Goal: Task Accomplishment & Management: Manage account settings

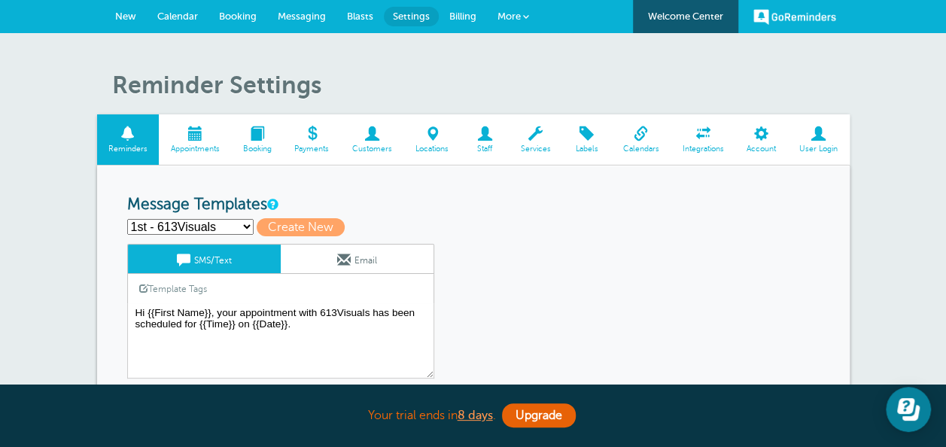
click at [236, 225] on select "1st - 613Visuals 1st - Business 2 2nd - 613Visuals 2nd - Business 2 3rd - 613Vi…" at bounding box center [190, 227] width 126 height 16
click at [520, 17] on link "More" at bounding box center [513, 17] width 53 height 34
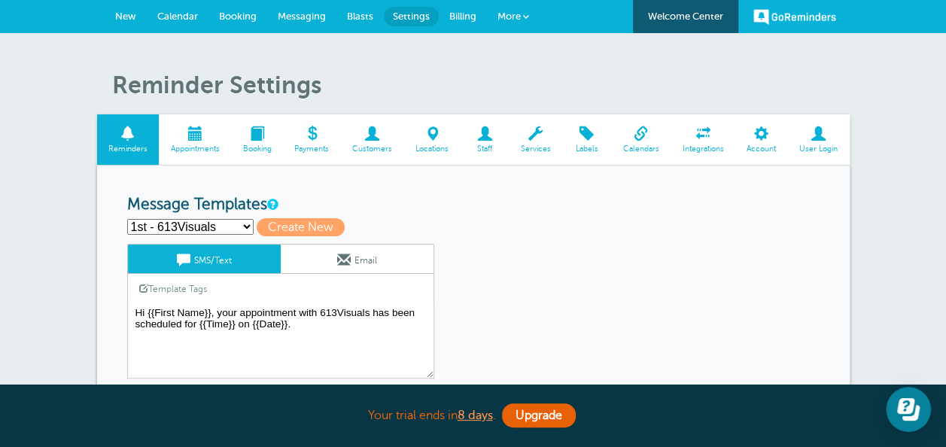
click at [128, 11] on link "New" at bounding box center [126, 16] width 42 height 33
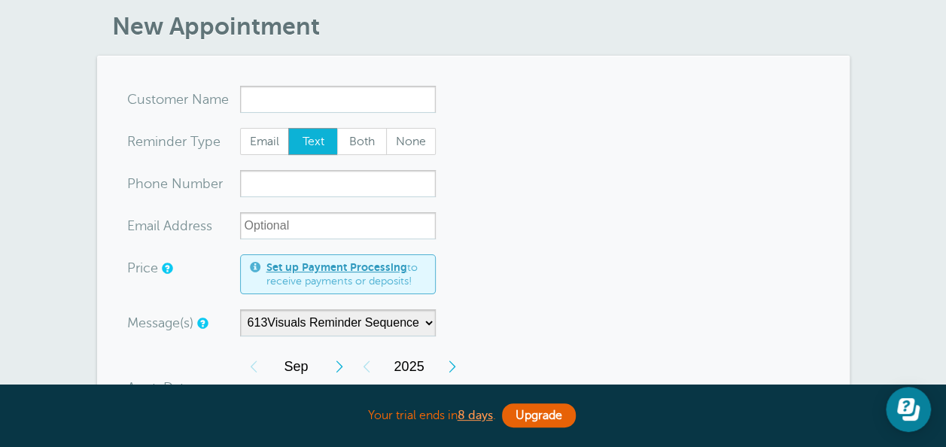
scroll to position [60, 0]
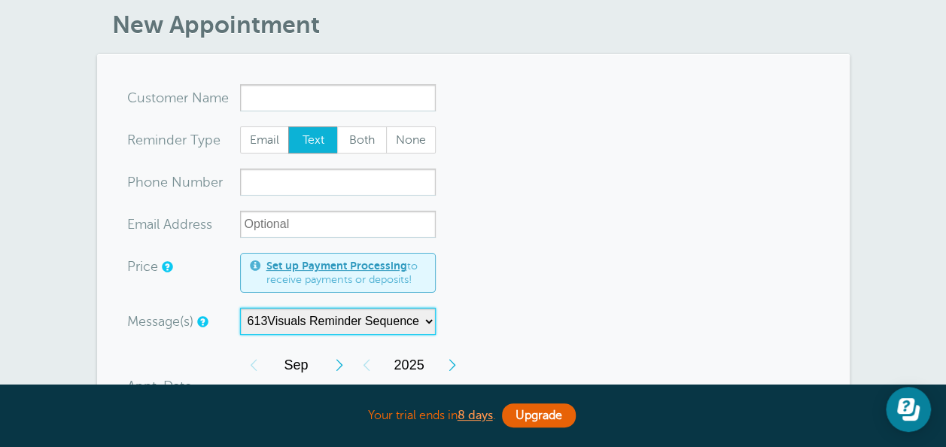
click at [378, 319] on select "613Visuals Reminder Sequence Business2 Reminder Sequence" at bounding box center [338, 321] width 196 height 27
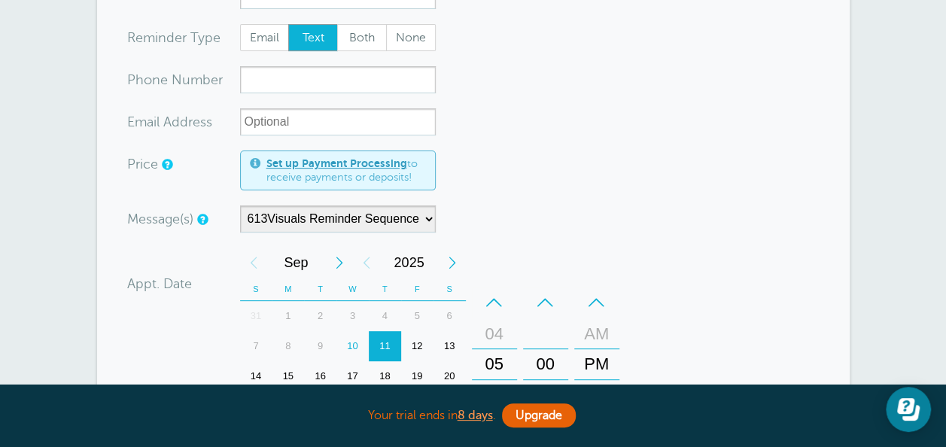
scroll to position [0, 0]
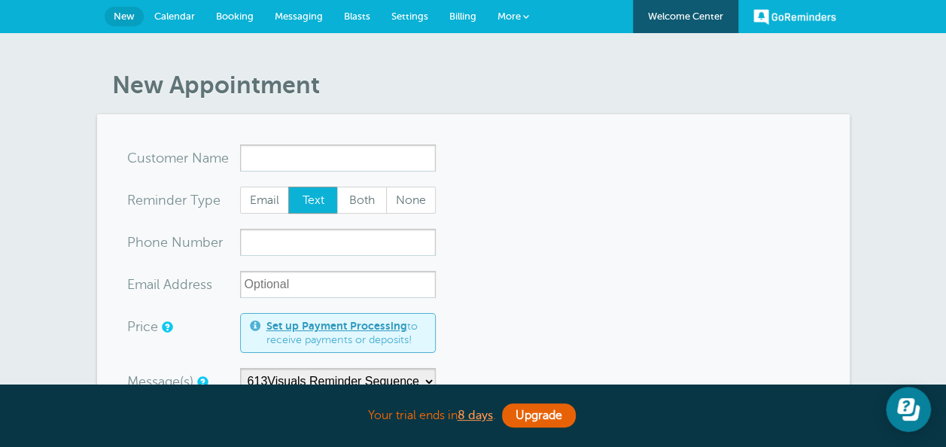
click at [238, 17] on span "Booking" at bounding box center [235, 16] width 38 height 11
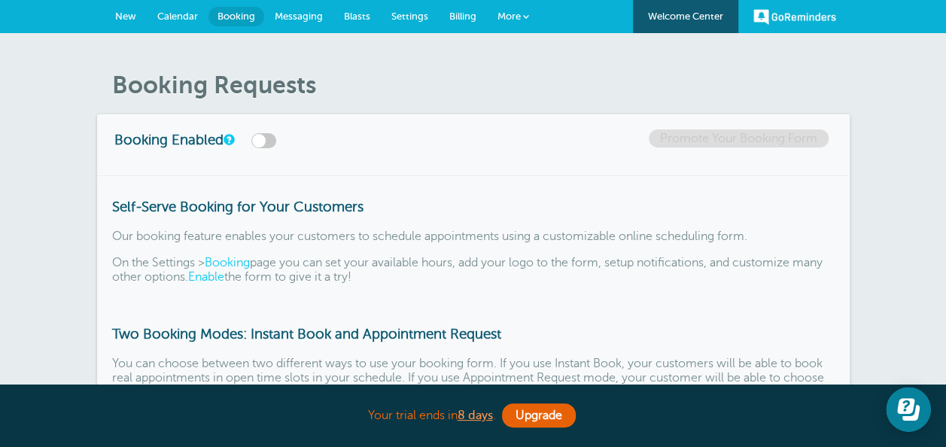
click at [260, 140] on label at bounding box center [263, 140] width 25 height 15
click at [0, 0] on input "checkbox" at bounding box center [0, 0] width 0 height 0
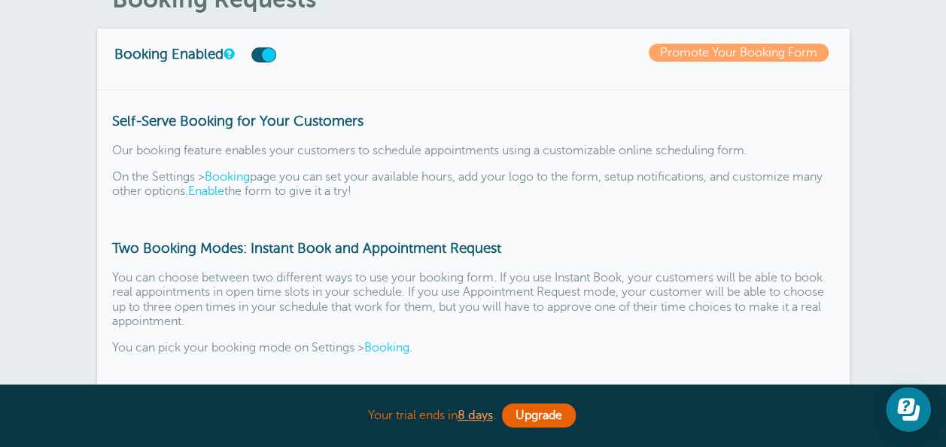
scroll to position [90, 0]
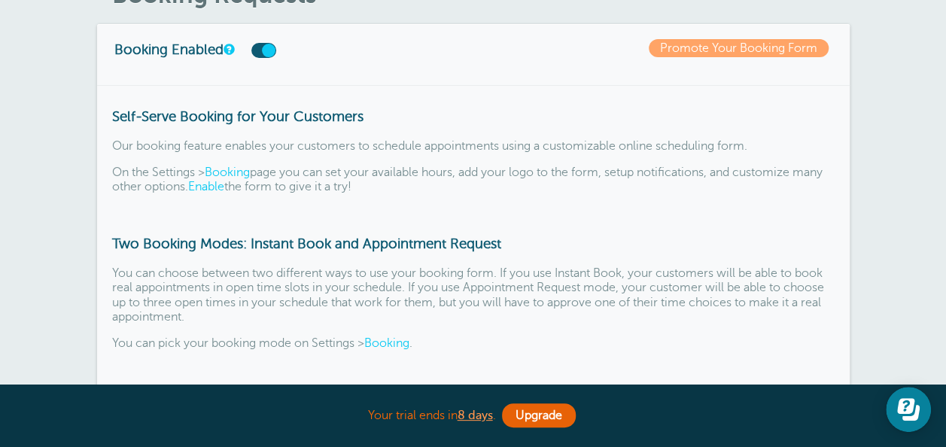
click at [393, 343] on link "Booking" at bounding box center [386, 343] width 45 height 14
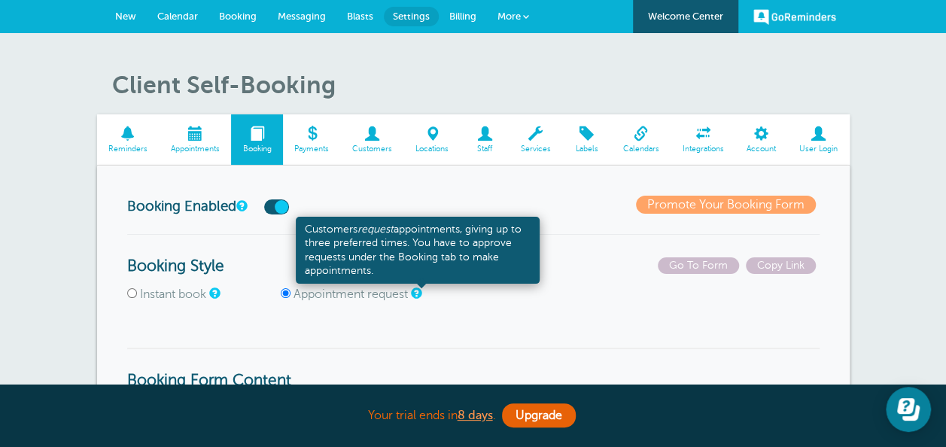
click at [420, 293] on link at bounding box center [415, 293] width 9 height 10
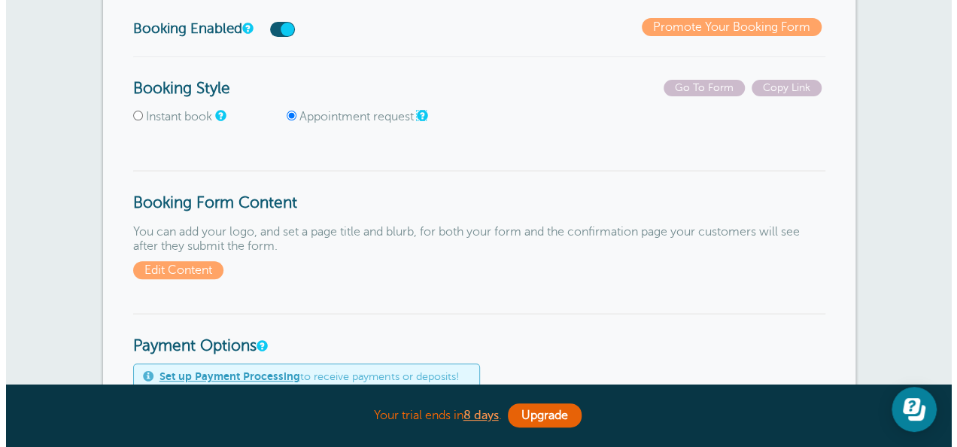
scroll to position [181, 0]
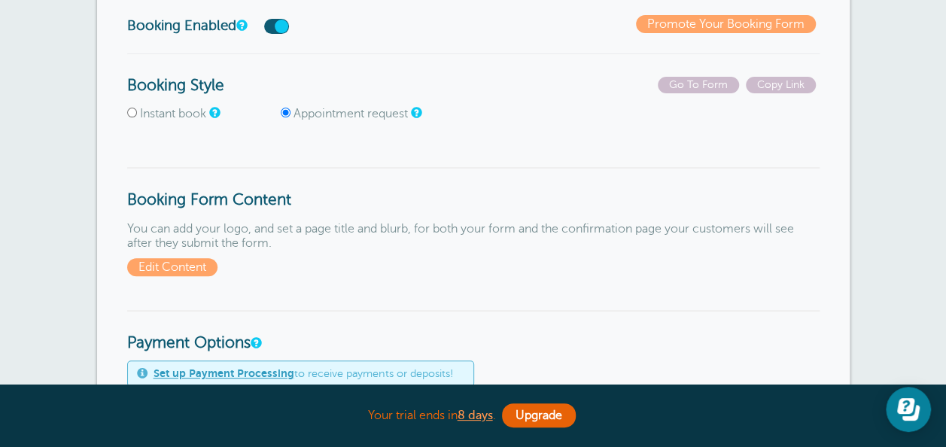
click at [132, 114] on input "Instant book" at bounding box center [132, 113] width 10 height 10
radio input "true"
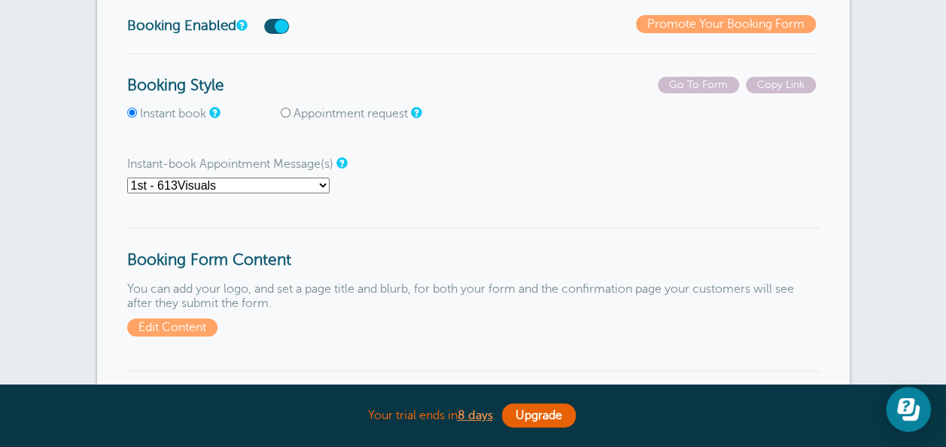
click at [286, 111] on input "Appointment request" at bounding box center [286, 113] width 10 height 10
radio input "true"
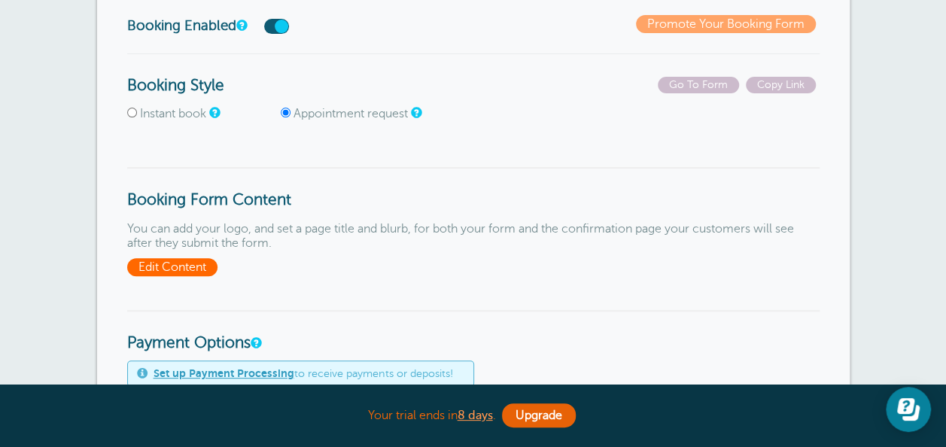
click at [175, 260] on span "Edit Content" at bounding box center [172, 267] width 90 height 18
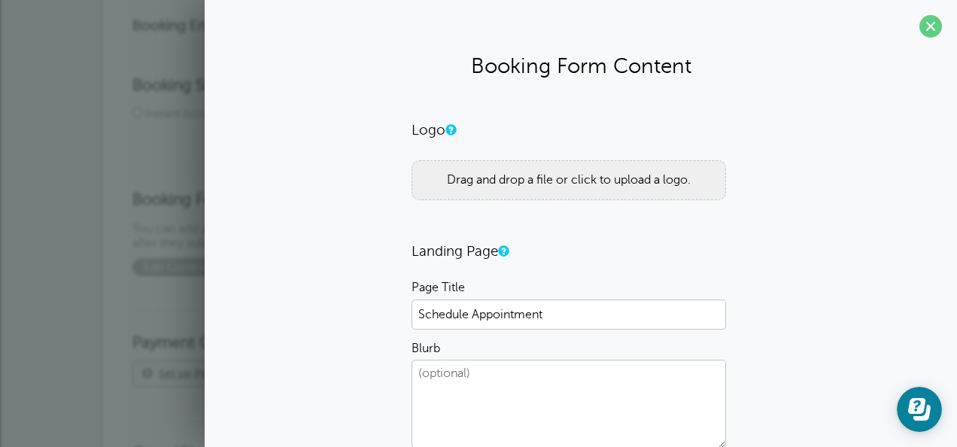
drag, startPoint x: 588, startPoint y: 236, endPoint x: 523, endPoint y: 225, distance: 66.4
click at [523, 225] on form "Logo Drag and drop a file or click to upload a logo. Landing Page Page Title Sc…" at bounding box center [580, 442] width 338 height 643
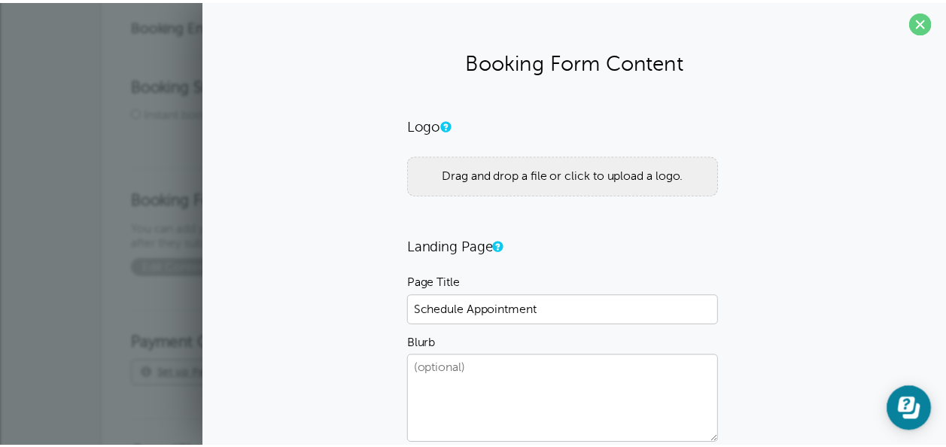
scroll to position [0, 0]
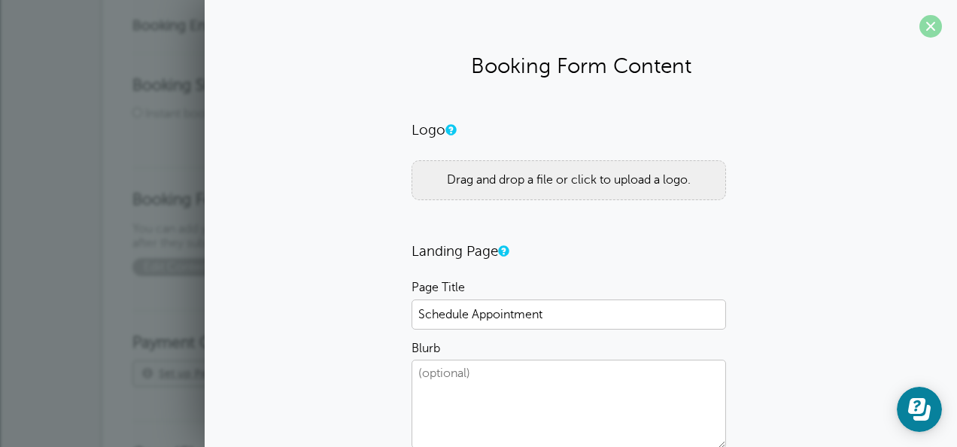
click at [919, 23] on span at bounding box center [930, 26] width 23 height 23
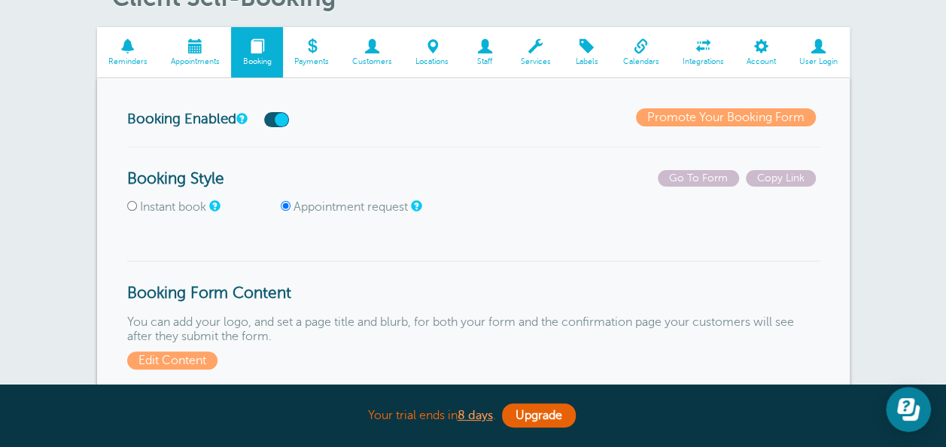
scroll to position [90, 0]
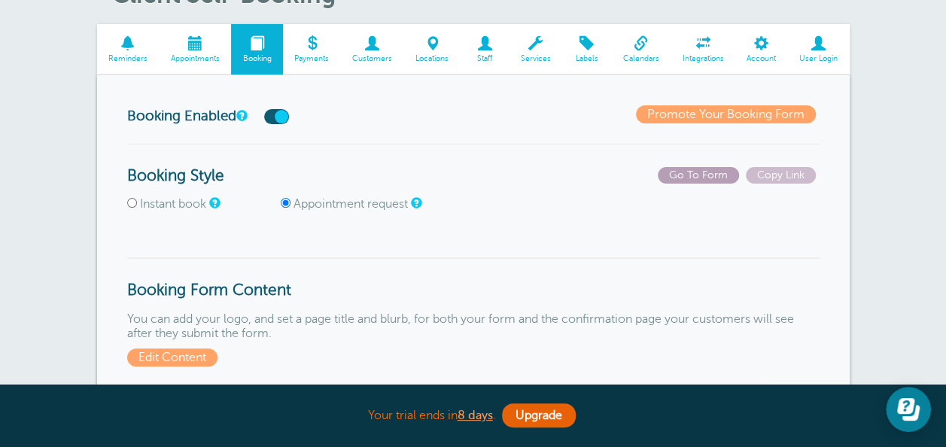
click at [709, 175] on span "Go To Form" at bounding box center [697, 175] width 81 height 17
click at [134, 207] on input "Instant book" at bounding box center [132, 203] width 10 height 10
radio input "true"
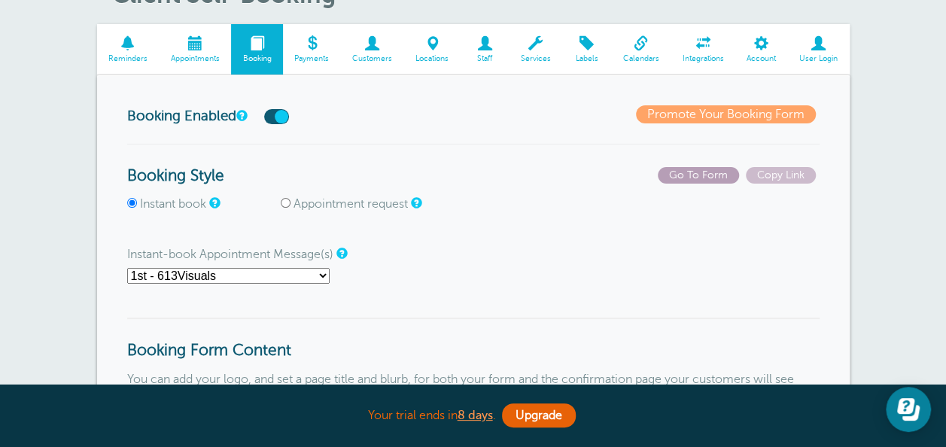
click at [694, 168] on span "Go To Form" at bounding box center [697, 175] width 81 height 17
click at [466, 263] on p "Instant-book Appointment Message(s) 1st - 613Visuals 1st - Business 2 2nd - 613…" at bounding box center [473, 265] width 692 height 36
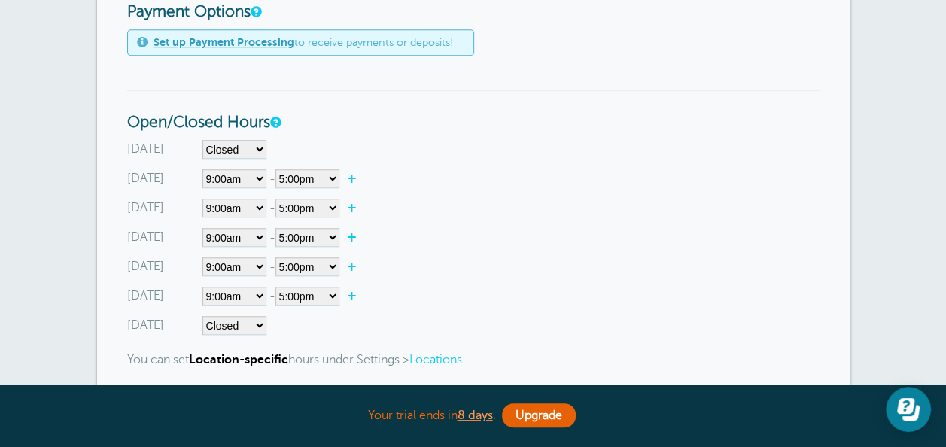
scroll to position [602, 0]
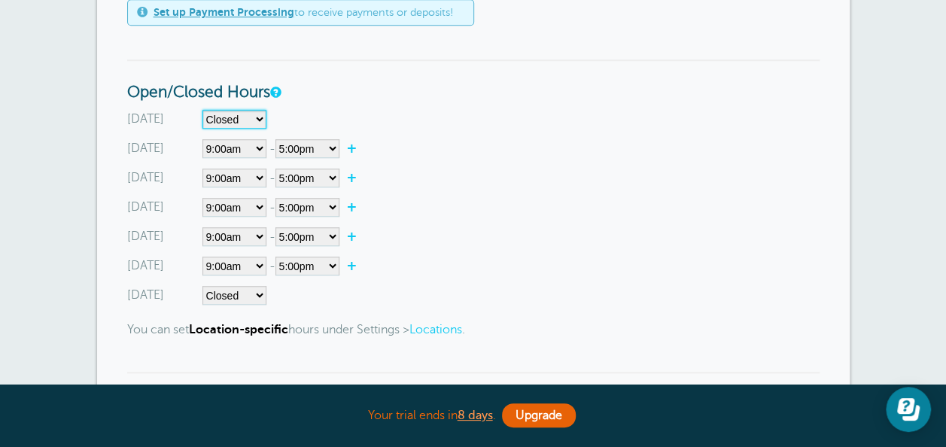
click at [230, 117] on select"] "Closed 12:00am 12:15am 12:30am 12:45am 1:00am 1:15am 1:30am 1:45am 2:00am 2:15a…" at bounding box center [234, 119] width 64 height 19
select select"] "0"
click at [202, 110] on select"] "Closed 12:00am 12:15am 12:30am 12:45am 1:00am 1:15am 1:30am 1:45am 2:00am 2:15a…" at bounding box center [234, 119] width 64 height 19
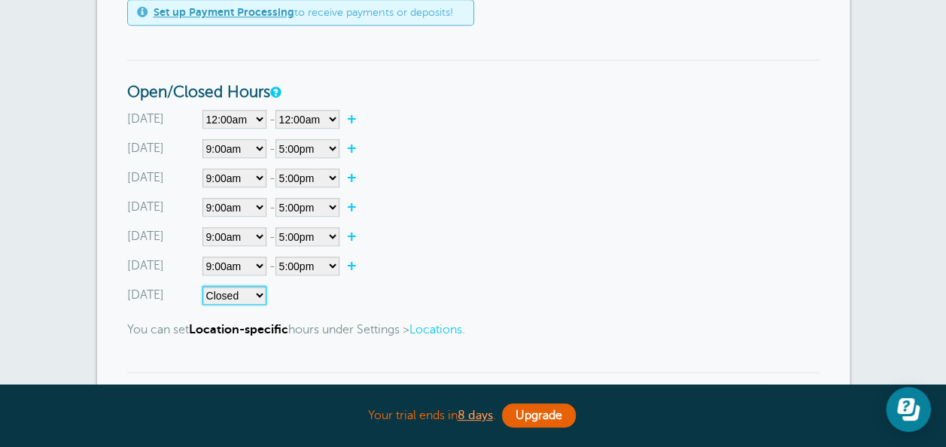
click at [238, 294] on select"] "Closed 12:00am 12:15am 12:30am 12:45am 1:00am 1:15am 1:30am 1:45am 2:00am 2:15a…" at bounding box center [234, 295] width 64 height 19
select select"] "0"
click at [202, 286] on select"] "Closed 12:00am 12:15am 12:30am 12:45am 1:00am 1:15am 1:30am 1:45am 2:00am 2:15a…" at bounding box center [234, 295] width 64 height 19
click at [302, 292] on select"] "12:00am 12:15am 12:30am 12:45am 1:00am 1:15am 1:30am 1:45am 2:00am 2:15am 2:30a…" at bounding box center [307, 295] width 64 height 19
select select"] "19"
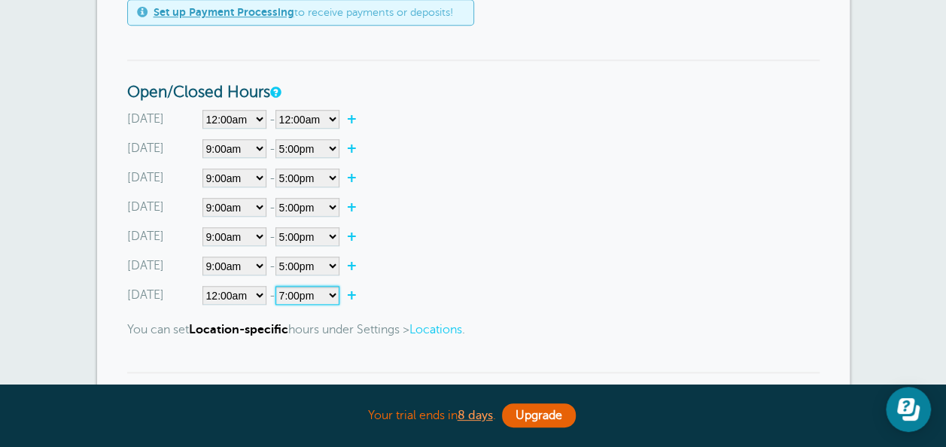
click at [278, 286] on select"] "12:00am 12:15am 12:30am 12:45am 1:00am 1:15am 1:30am 1:45am 2:00am 2:15am 2:30a…" at bounding box center [307, 295] width 64 height 19
click at [233, 123] on select"] "Closed 12:00am 12:15am 12:30am 12:45am 1:00am 1:15am 1:30am 1:45am 2:00am 2:15a…" at bounding box center [234, 119] width 64 height 19
select select"]
click at [202, 110] on select"] "Closed 12:00am 12:15am 12:30am 12:45am 1:00am 1:15am 1:30am 1:45am 2:00am 2:15a…" at bounding box center [234, 119] width 64 height 19
click at [445, 330] on link "Locations" at bounding box center [435, 330] width 53 height 14
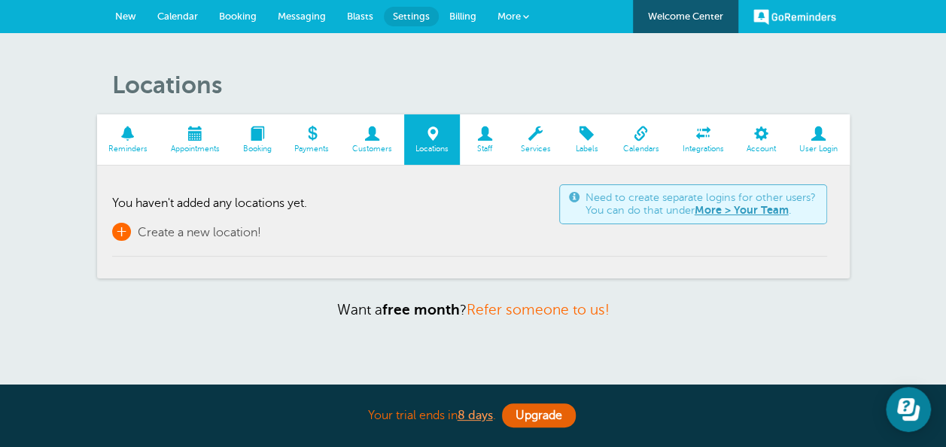
click at [138, 234] on span "Create a new location!" at bounding box center [199, 233] width 123 height 14
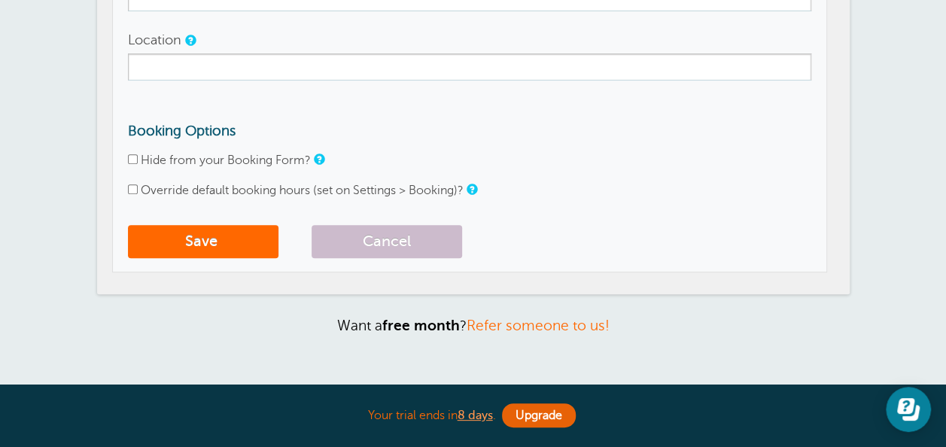
scroll to position [241, 0]
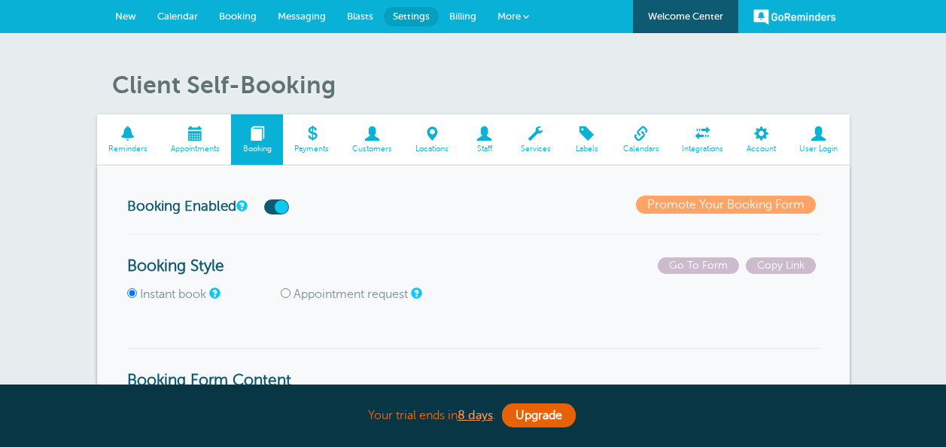
select select"] "0"
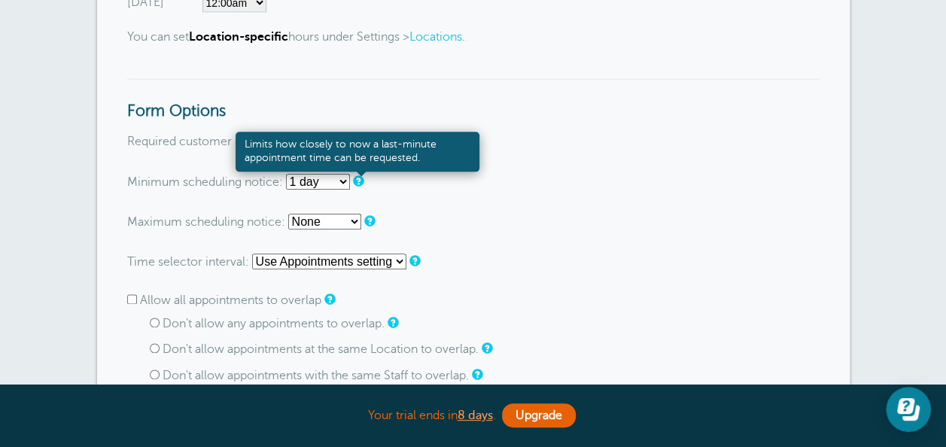
scroll to position [842, 0]
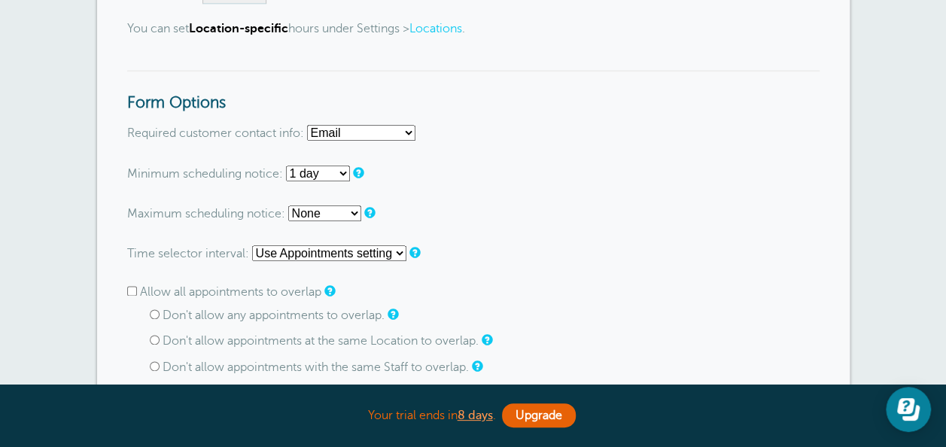
click at [328, 178] on select "None 1 hour 2 hours 3 hours 4 hours 5 hours 6 hours 7 hours 8 hours 9 hours 10 …" at bounding box center [318, 173] width 64 height 16
click at [396, 187] on form "Go To Form Copy Link Booking Style Instant book Appointment request Instant-boo…" at bounding box center [473, 319] width 692 height 1808
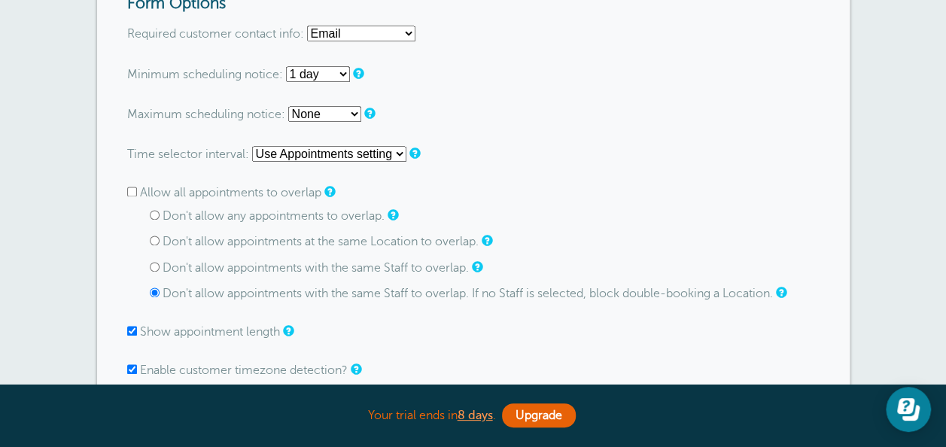
scroll to position [943, 0]
click at [394, 153] on select "Use Appointments setting 1 minute 5 minutes 10 minutes 15 minutes 20 minutes 30…" at bounding box center [329, 152] width 154 height 16
click at [480, 182] on form "Go To Form Copy Link Booking Style Instant book Appointment request Instant-boo…" at bounding box center [473, 218] width 692 height 1808
click at [150, 212] on input "Don't allow any appointments to overlap." at bounding box center [155, 213] width 10 height 10
radio input "true"
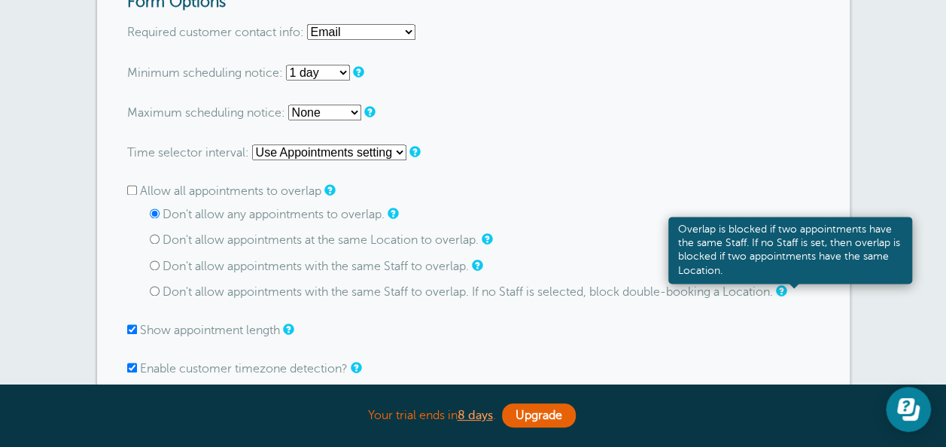
click at [150, 234] on input "Don't allow appointments at the same Location to overlap." at bounding box center [155, 239] width 10 height 10
radio input "true"
click at [150, 208] on input "Don't allow any appointments to overlap." at bounding box center [155, 213] width 10 height 10
radio input "true"
click at [678, 210] on div "Don't allow any appointments to overlap." at bounding box center [484, 215] width 669 height 14
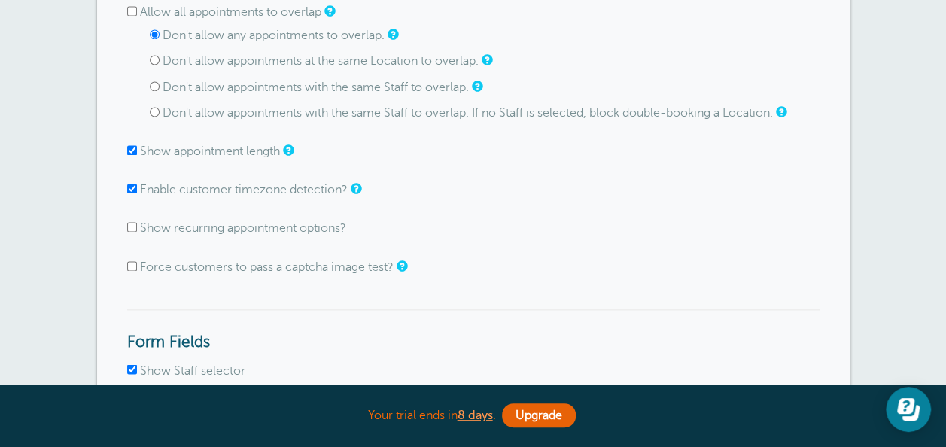
scroll to position [1124, 0]
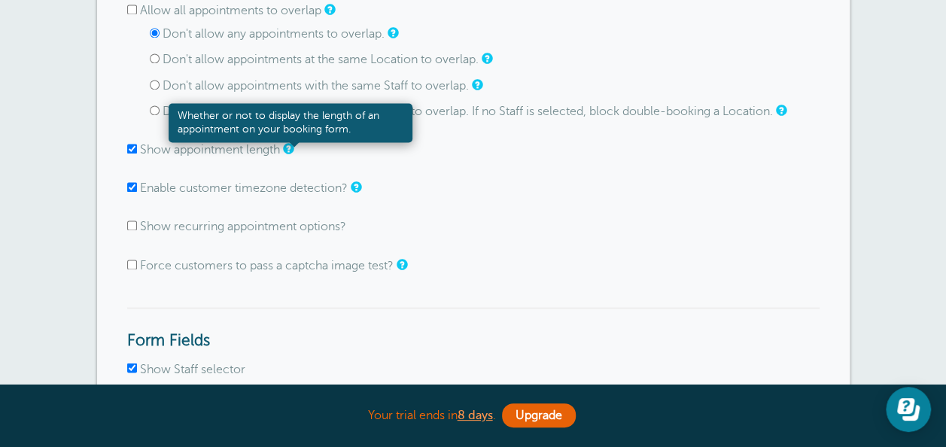
click at [289, 150] on link at bounding box center [287, 149] width 9 height 10
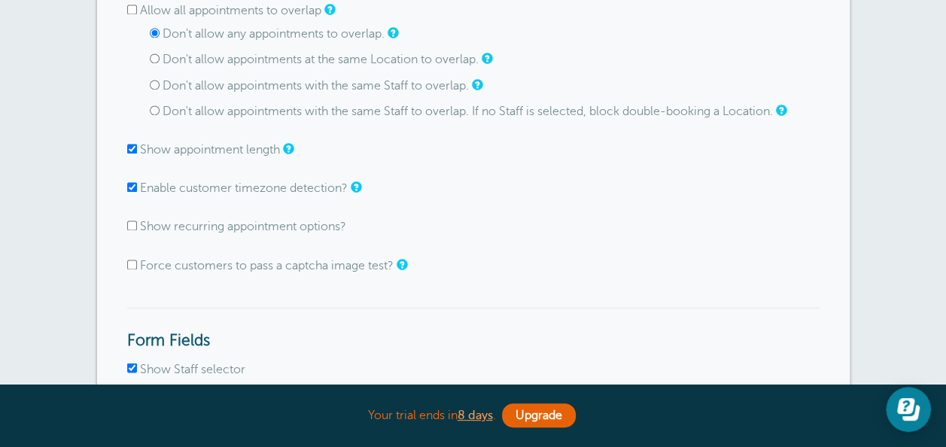
click at [129, 150] on input "Show appointment length" at bounding box center [132, 149] width 10 height 10
checkbox input "false"
click at [441, 286] on form "Go To Form Copy Link Booking Style Instant book Appointment request Instant-boo…" at bounding box center [473, 37] width 692 height 1808
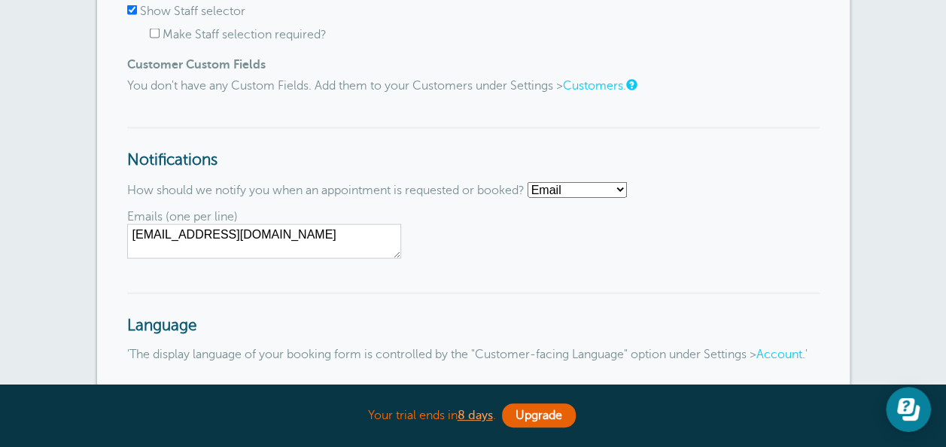
scroll to position [1485, 0]
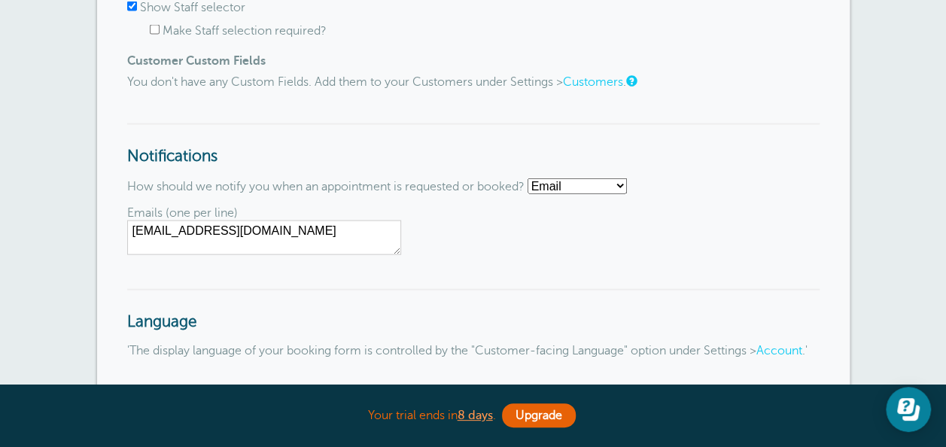
click at [575, 193] on select "Email SMS No notifications" at bounding box center [576, 186] width 99 height 16
click at [706, 247] on span "Emails (one per line) 613visuals613@gmail.com" at bounding box center [473, 230] width 692 height 49
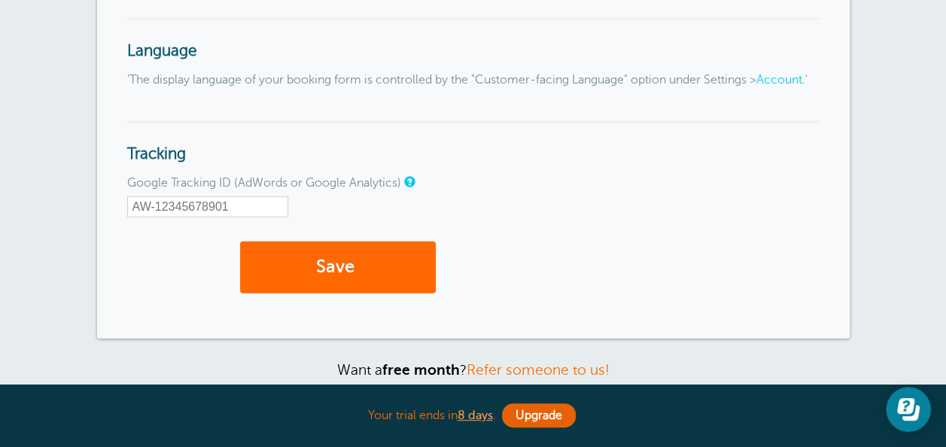
scroll to position [1786, 0]
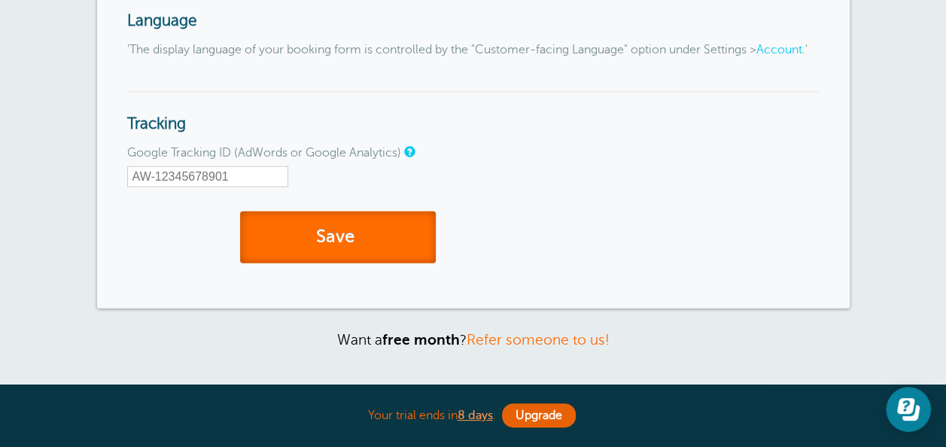
click at [363, 263] on button "Save" at bounding box center [338, 237] width 196 height 52
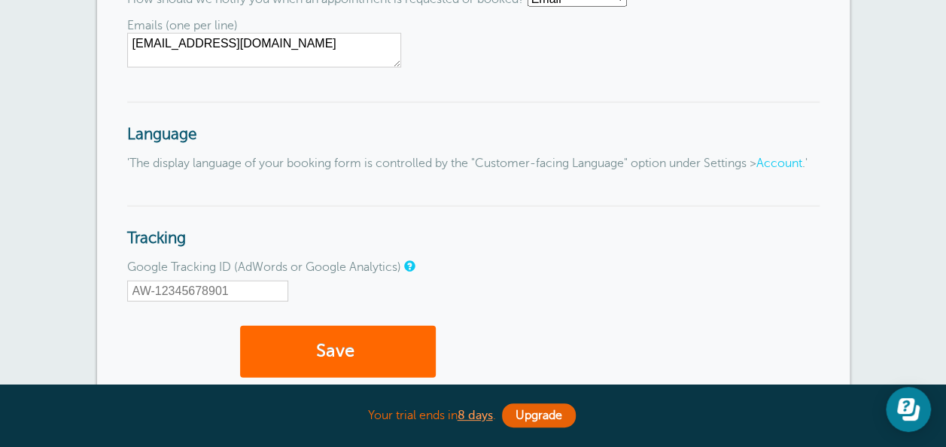
scroll to position [1805, 0]
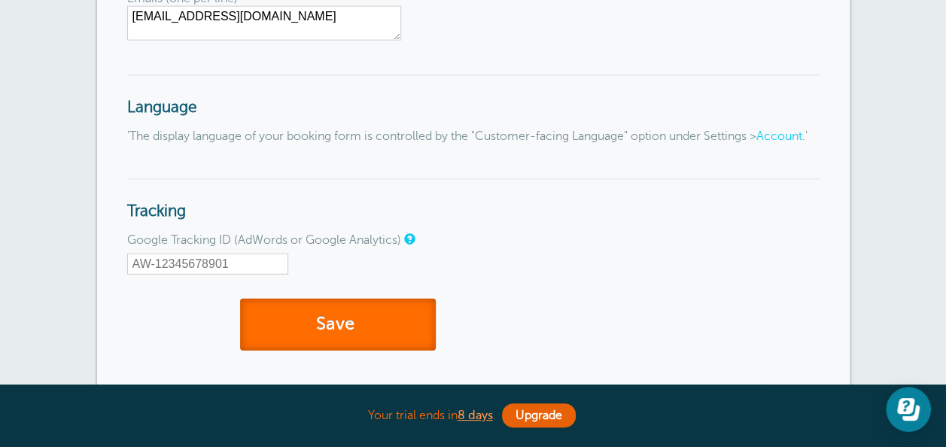
click at [330, 335] on button "Save" at bounding box center [338, 325] width 196 height 52
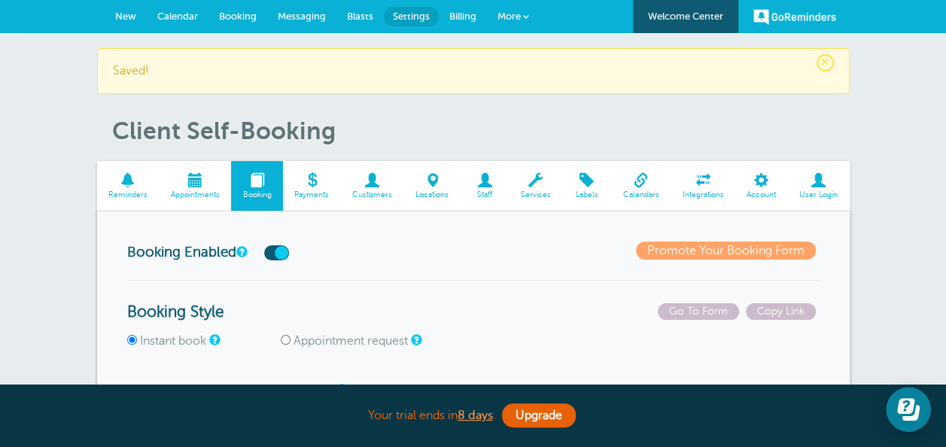
click at [439, 181] on span at bounding box center [432, 180] width 56 height 14
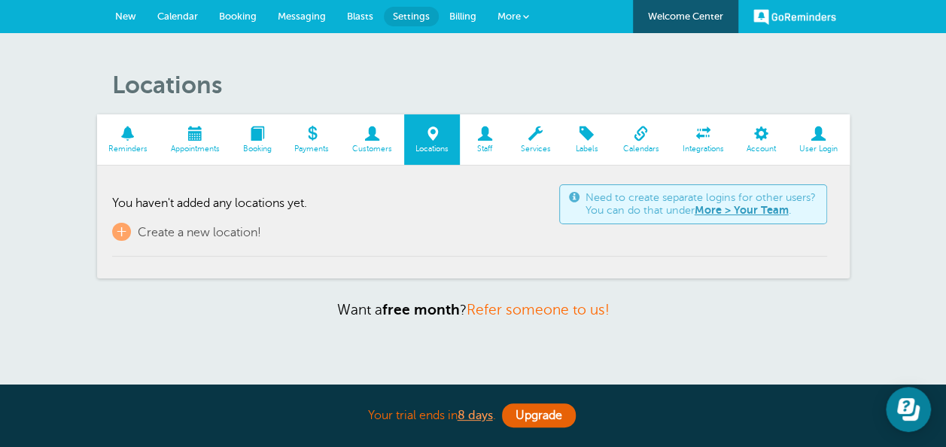
click at [484, 144] on span "Staff" at bounding box center [484, 148] width 34 height 9
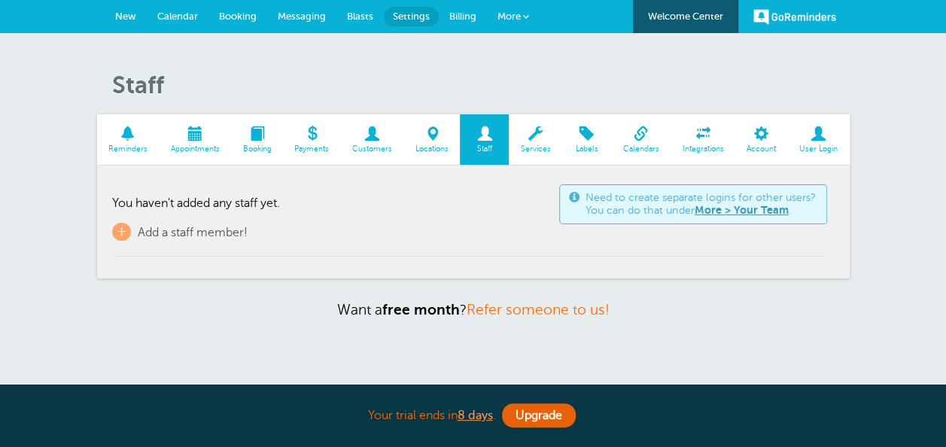
click at [527, 141] on link "Services" at bounding box center [534, 139] width 53 height 50
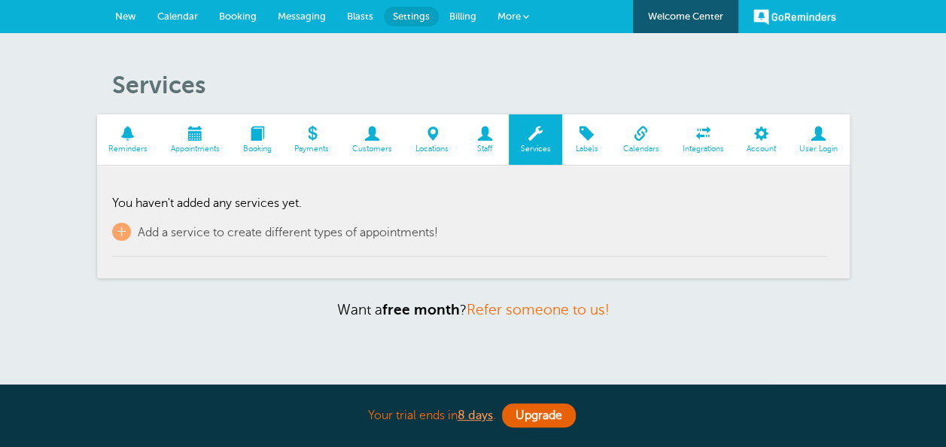
click at [315, 241] on td "You haven't added any services yet. + Add a service to create different types o…" at bounding box center [469, 219] width 715 height 76
click at [125, 226] on span "+" at bounding box center [121, 232] width 19 height 18
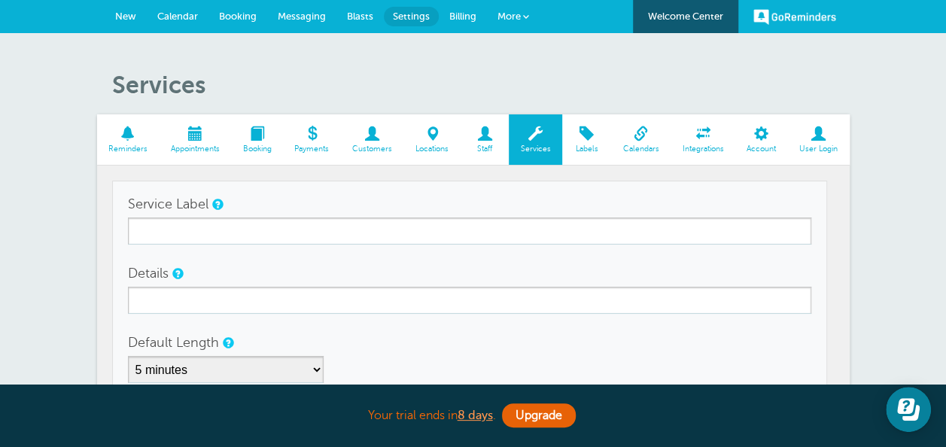
click at [600, 138] on span at bounding box center [586, 133] width 49 height 14
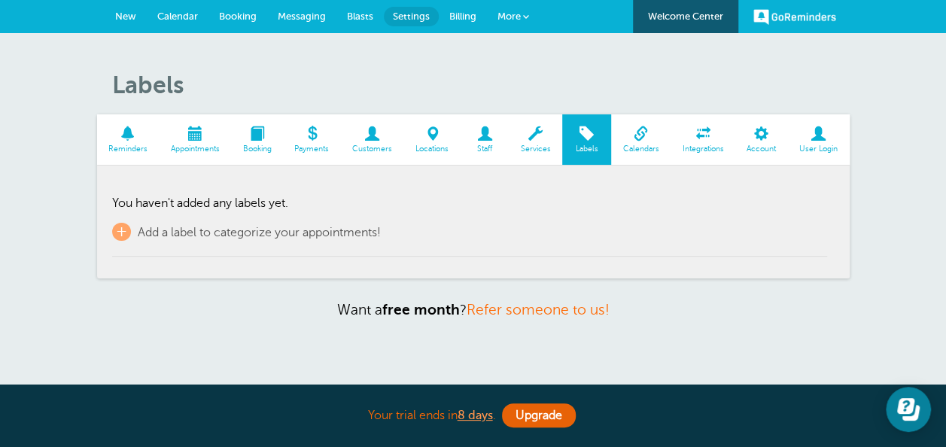
click at [123, 135] on span at bounding box center [128, 133] width 62 height 14
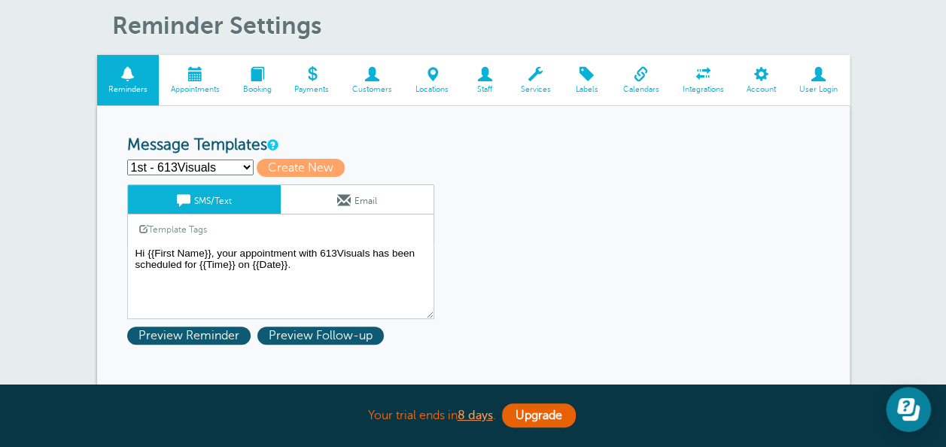
scroll to position [60, 0]
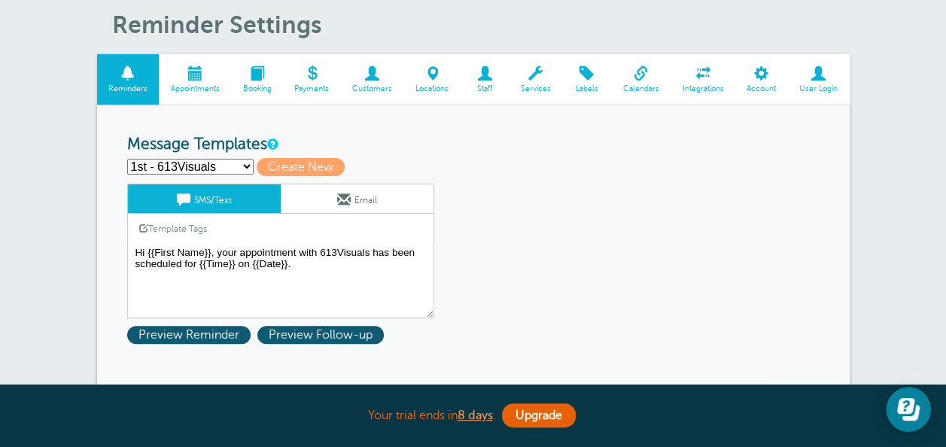
click at [320, 190] on link "Email" at bounding box center [357, 198] width 153 height 29
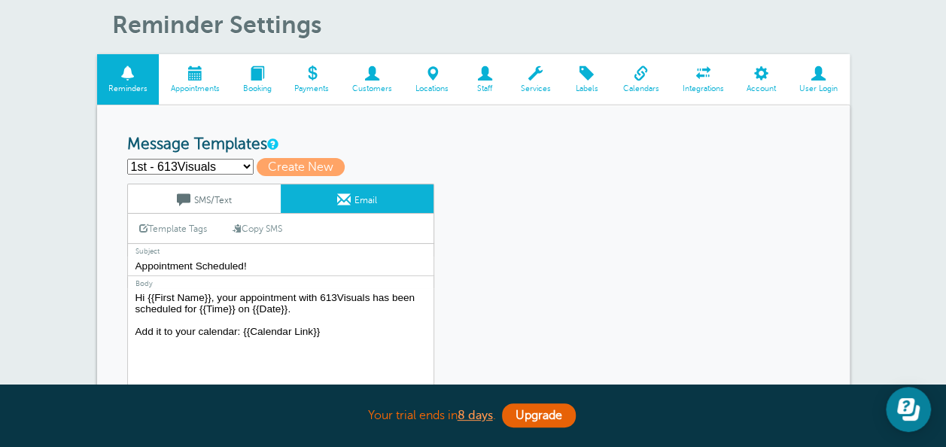
click at [213, 193] on link "SMS/Text" at bounding box center [204, 198] width 153 height 29
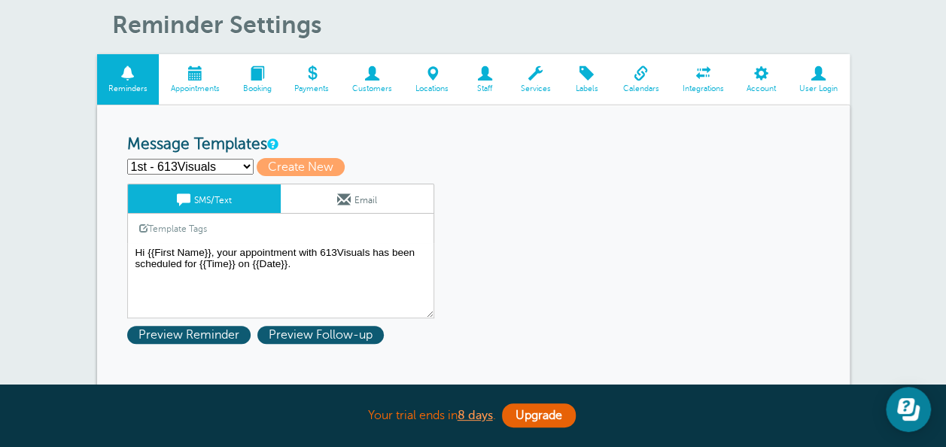
click at [320, 196] on link "Email" at bounding box center [357, 198] width 153 height 29
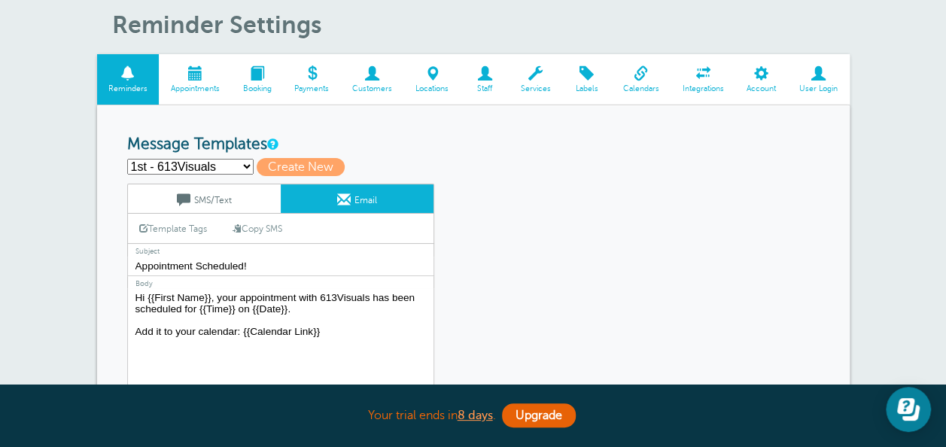
click at [233, 193] on link "SMS/Text" at bounding box center [204, 198] width 153 height 29
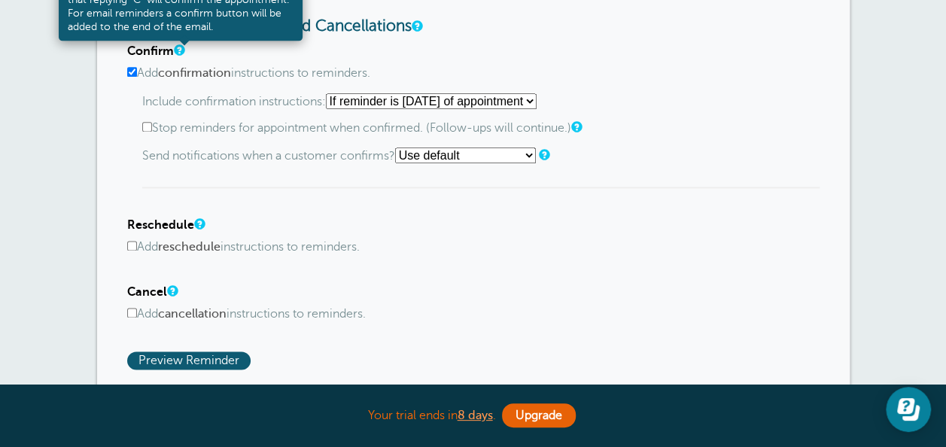
scroll to position [903, 0]
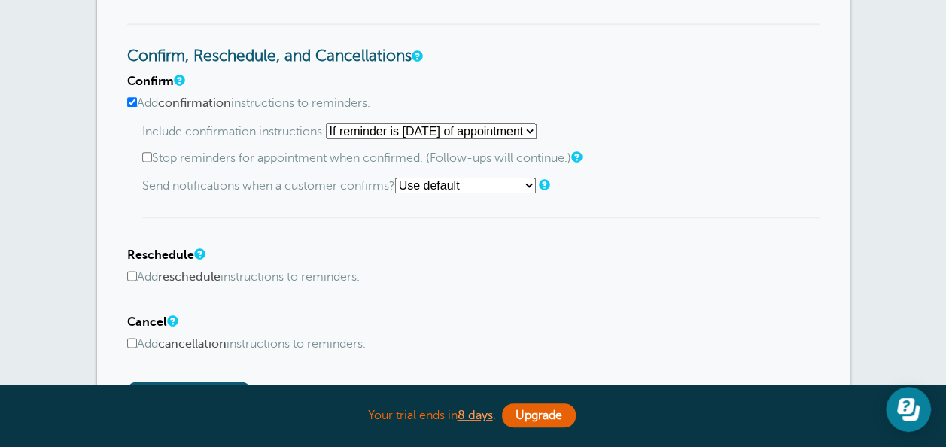
click at [131, 94] on div "Confirm Add confirmation instructions to reminders. Include confirmation instru…" at bounding box center [473, 146] width 692 height 144
click at [529, 317] on h4 "Cancel" at bounding box center [473, 322] width 692 height 14
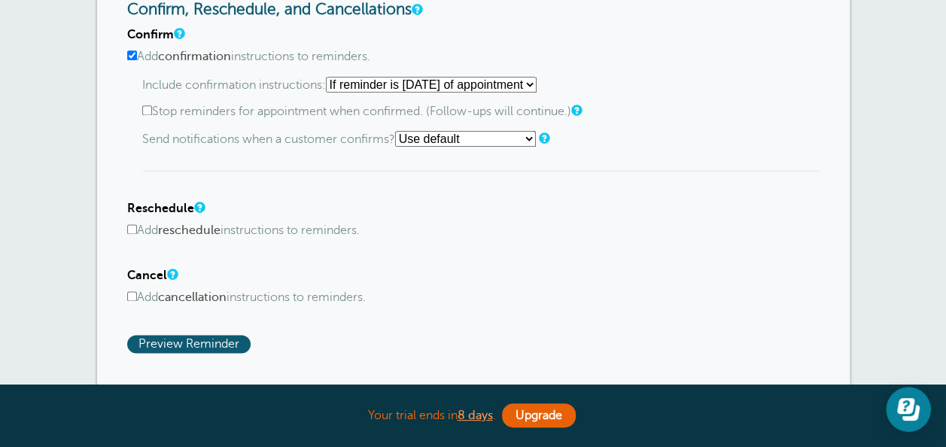
scroll to position [963, 0]
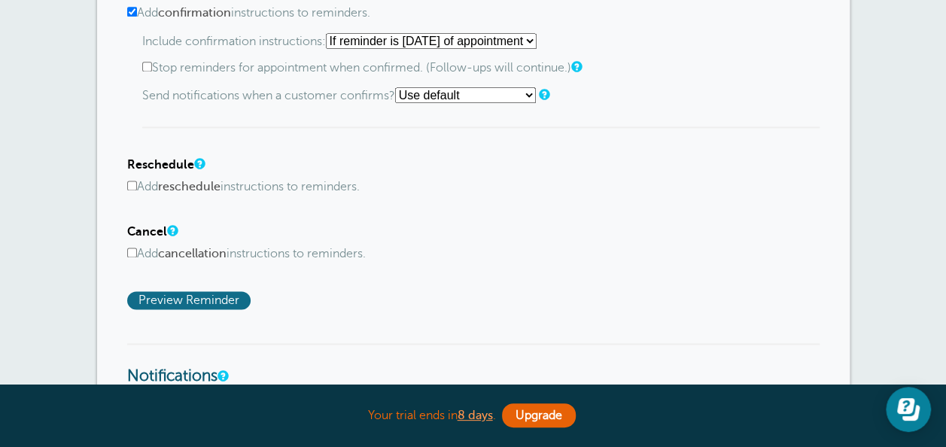
click at [178, 295] on span "Preview Reminder" at bounding box center [188, 300] width 123 height 18
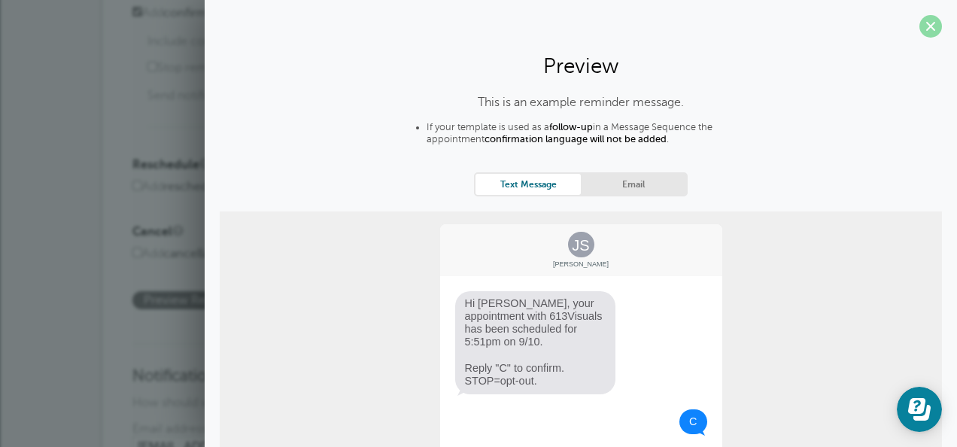
click at [919, 32] on span at bounding box center [930, 26] width 23 height 23
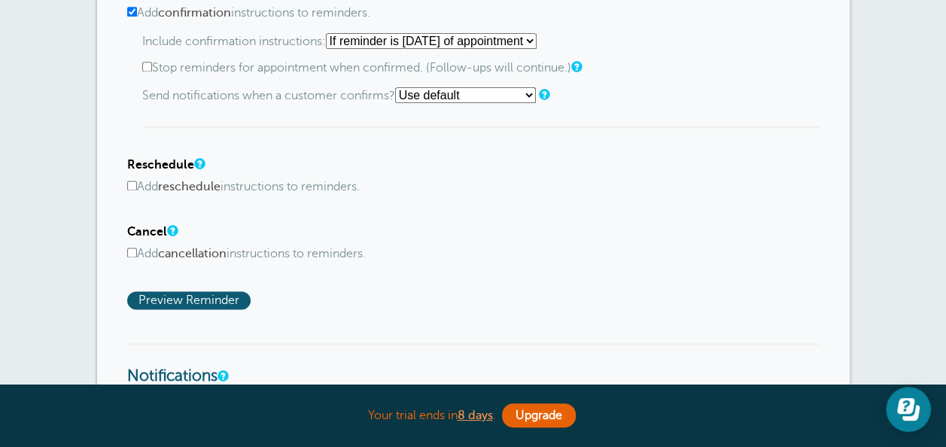
click at [434, 205] on div "Confirm Add confirmation instructions to reminders. Include confirmation instru…" at bounding box center [473, 146] width 692 height 325
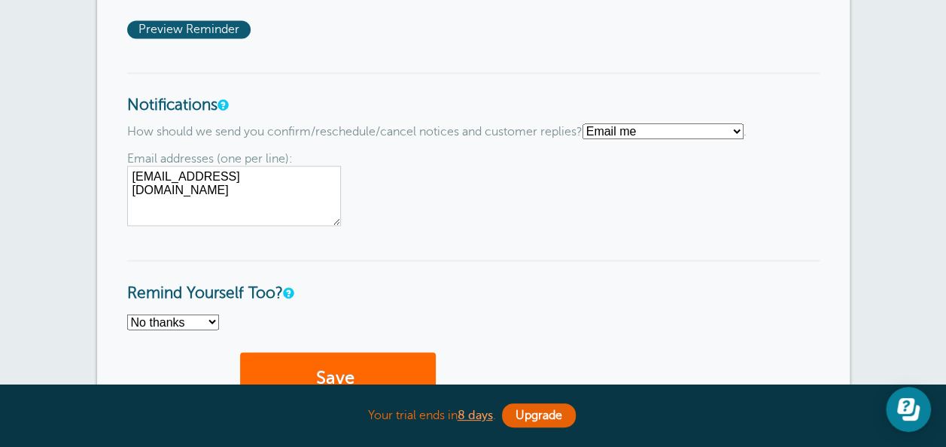
scroll to position [1294, 0]
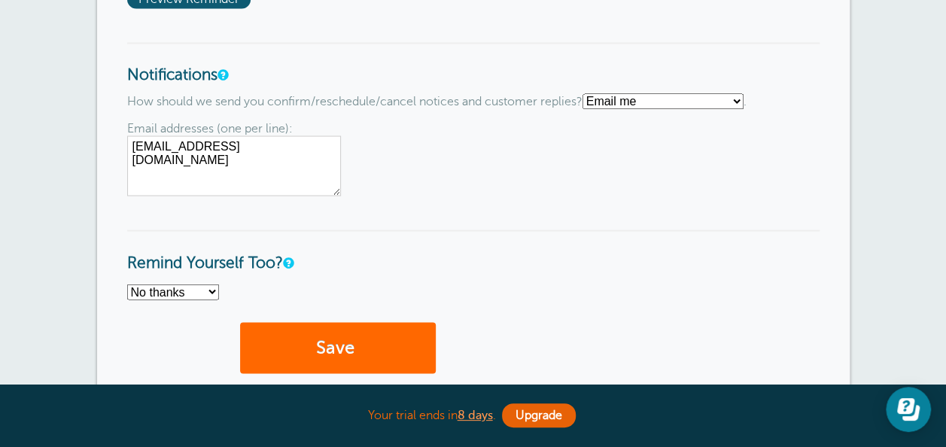
click at [649, 99] on select "Text me Email me Don't send me notifications" at bounding box center [662, 101] width 161 height 16
click at [588, 93] on select "Text me Email me Don't send me notifications" at bounding box center [662, 101] width 161 height 16
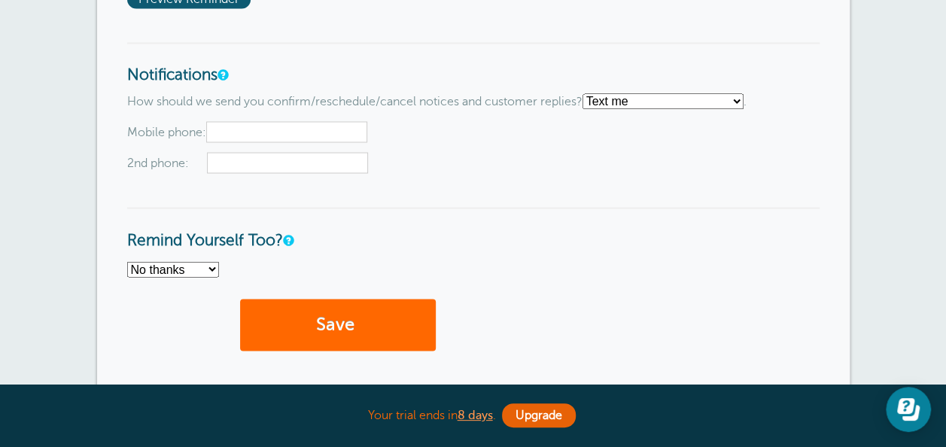
click at [627, 96] on select "Text me Email me Don't send me notifications" at bounding box center [662, 101] width 161 height 16
click at [588, 93] on select "Text me Email me Don't send me notifications" at bounding box center [662, 101] width 161 height 16
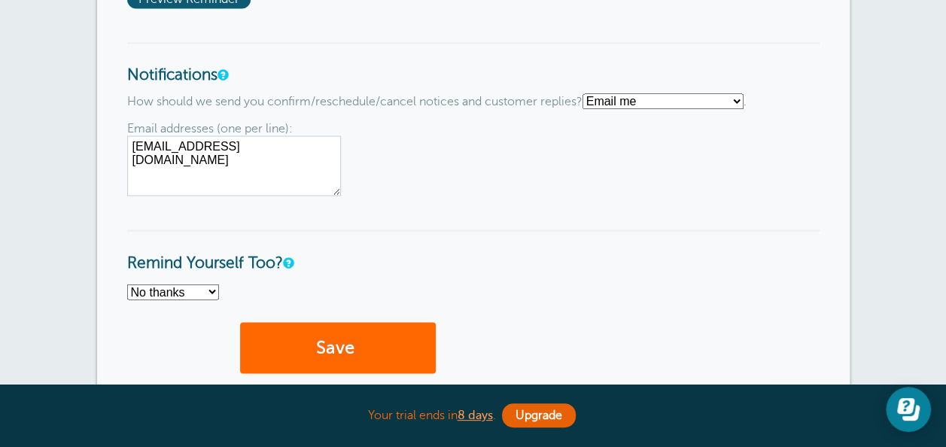
click at [642, 101] on select "Text me Email me Don't send me notifications" at bounding box center [662, 101] width 161 height 16
select select "4"
click at [588, 93] on select "Text me Email me Don't send me notifications" at bounding box center [662, 101] width 161 height 16
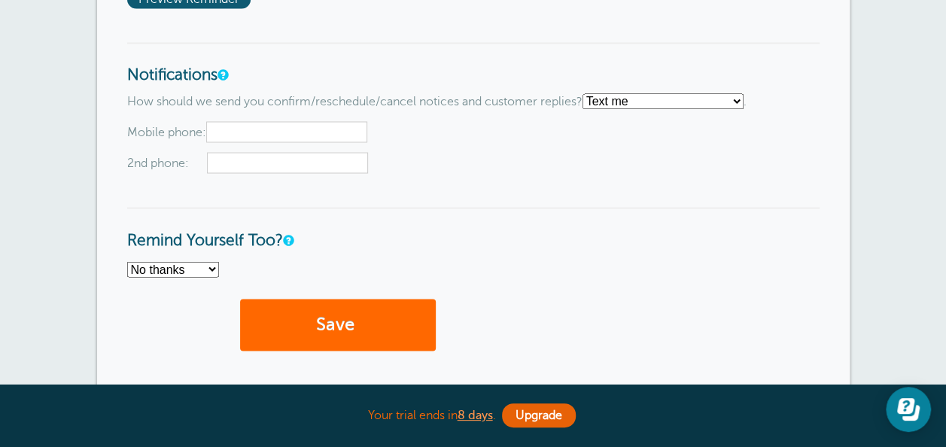
click at [521, 172] on span "2nd phone:" at bounding box center [473, 162] width 692 height 21
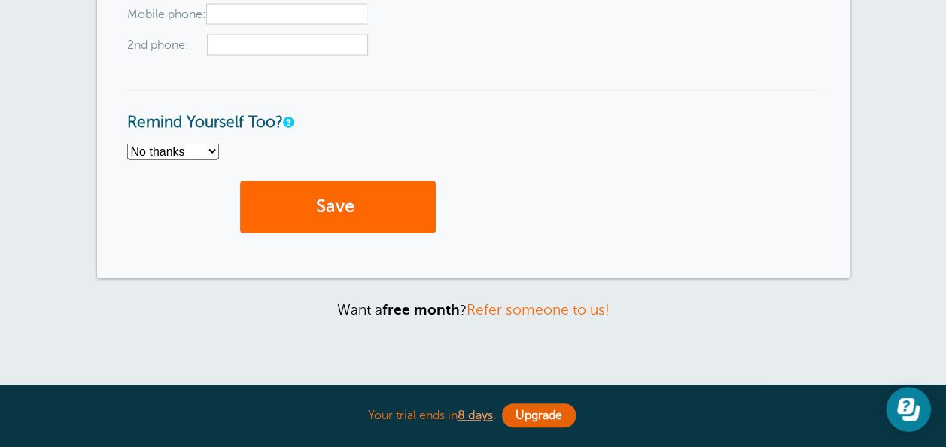
scroll to position [1444, 0]
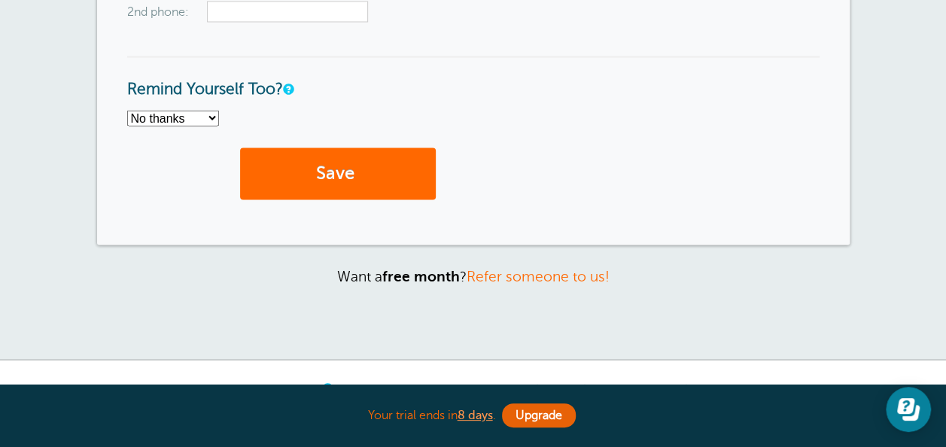
click at [195, 114] on select "No thanks Yes, text me Yes, email me" at bounding box center [173, 119] width 92 height 16
click at [407, 121] on div "No thanks Yes, text me Yes, email me 1 2 3 4 5 6 7 8 9 10 11 12 13 14 15 16 17 …" at bounding box center [473, 119] width 692 height 16
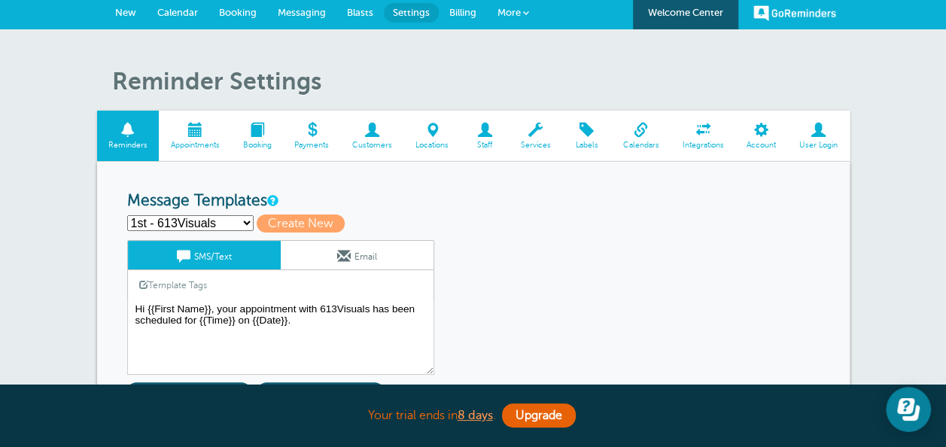
scroll to position [0, 0]
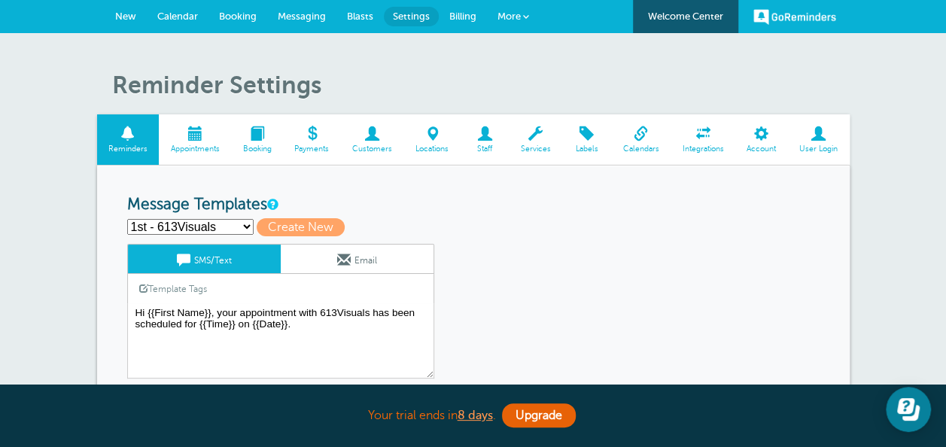
click at [120, 14] on span "New" at bounding box center [125, 16] width 21 height 11
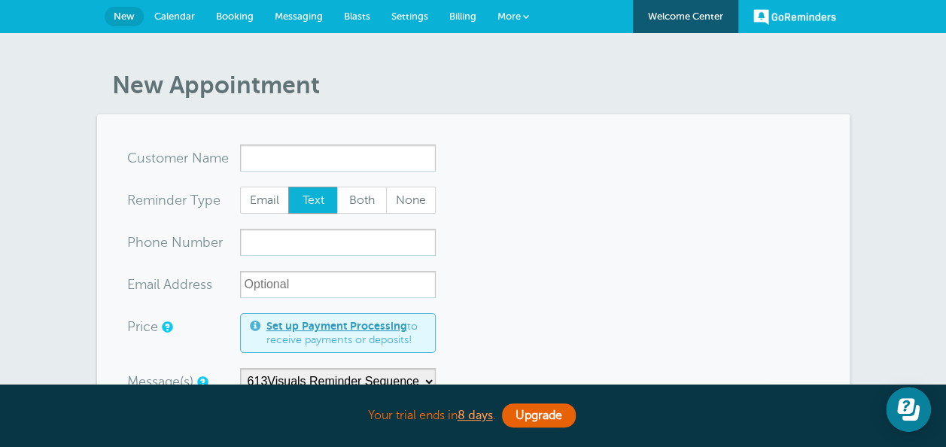
click at [369, 158] on input "x-no-autofill" at bounding box center [338, 157] width 196 height 27
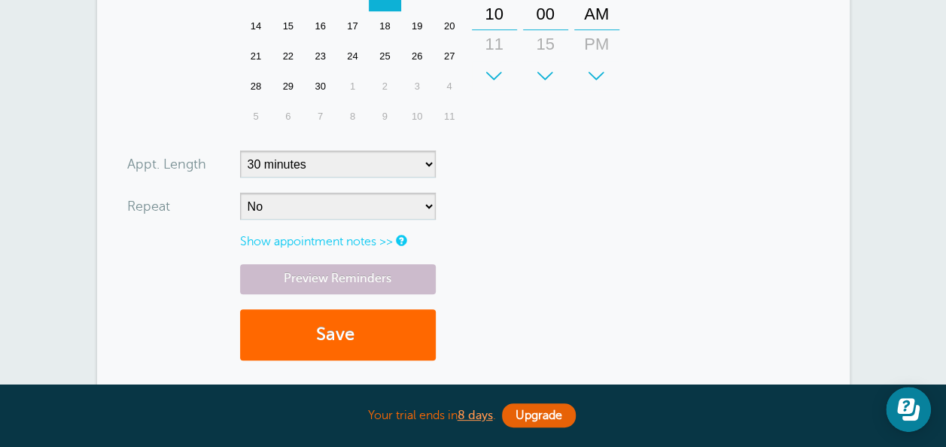
scroll to position [511, 0]
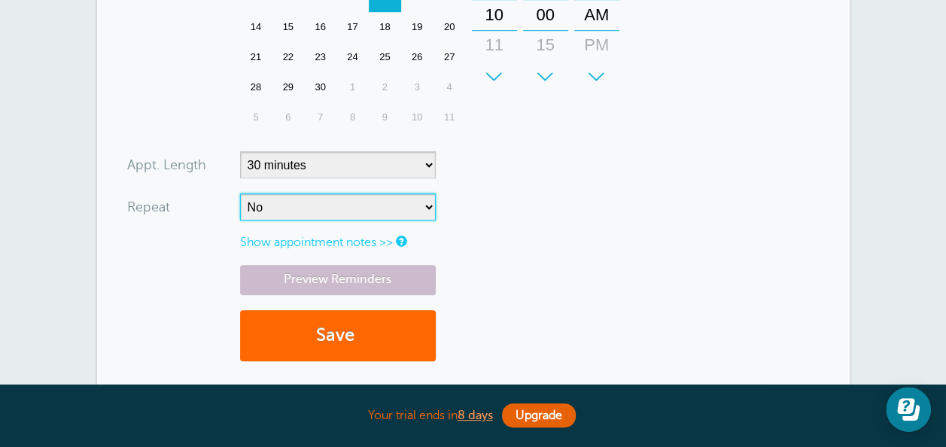
click at [384, 200] on select "No Daily Weekly Every 2 weeks Every 3 weeks Every 4 weeks Monthly Every 5 weeks…" at bounding box center [338, 206] width 196 height 27
click at [510, 208] on form "You are creating a new customer. To use an existing customer select one from th…" at bounding box center [473, 4] width 692 height 743
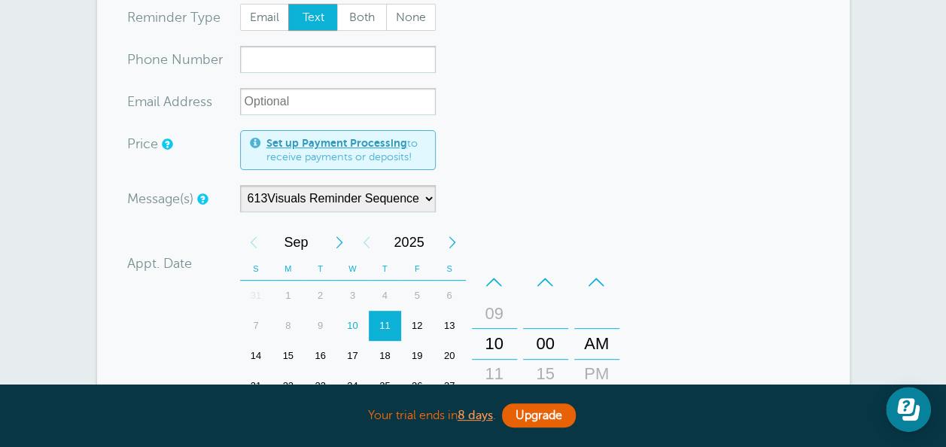
scroll to position [181, 0]
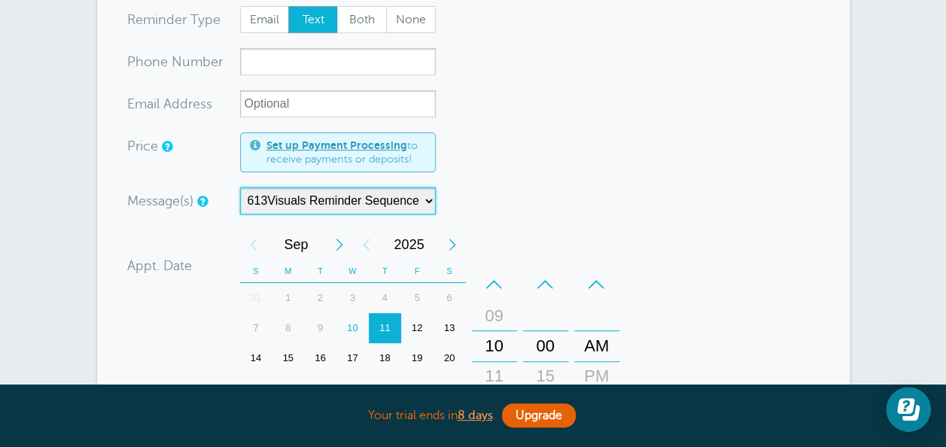
click at [388, 188] on select "613Visuals Reminder Sequence Business2 Reminder Sequence" at bounding box center [338, 200] width 196 height 27
click at [542, 202] on div "Message(s) 613Visuals Reminder Sequence Business2 Reminder Sequence Custom Mess…" at bounding box center [371, 200] width 489 height 27
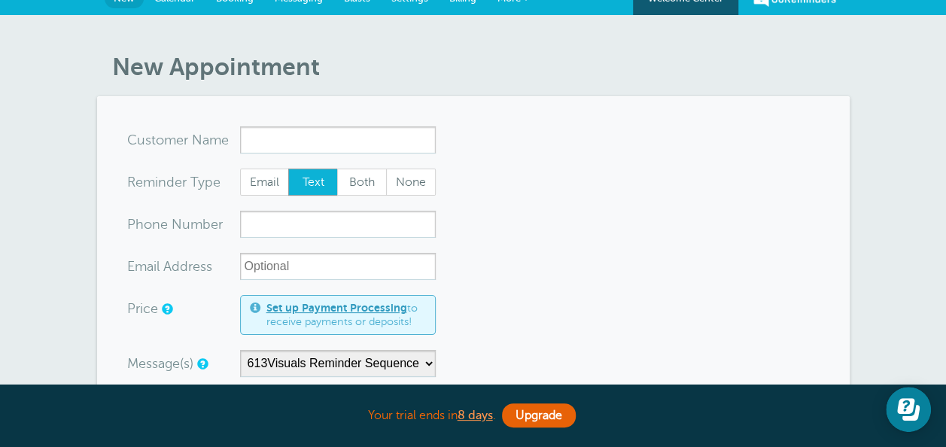
scroll to position [0, 0]
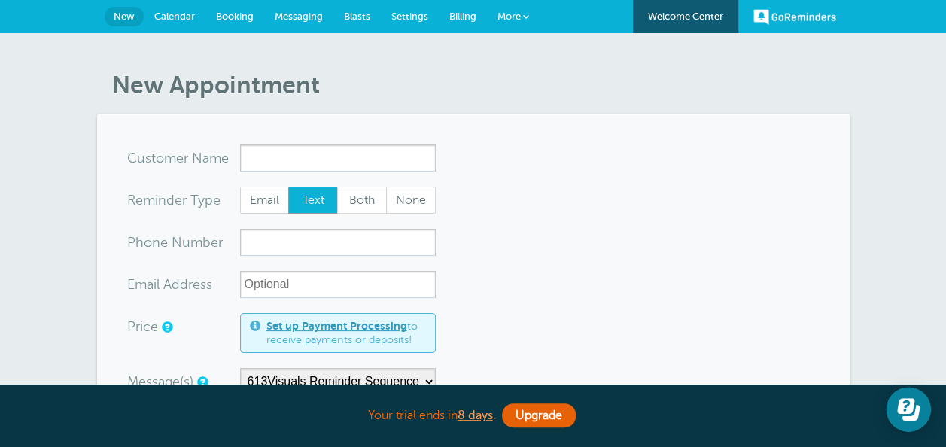
click at [239, 15] on span "Booking" at bounding box center [235, 16] width 38 height 11
